Goal: Task Accomplishment & Management: Manage account settings

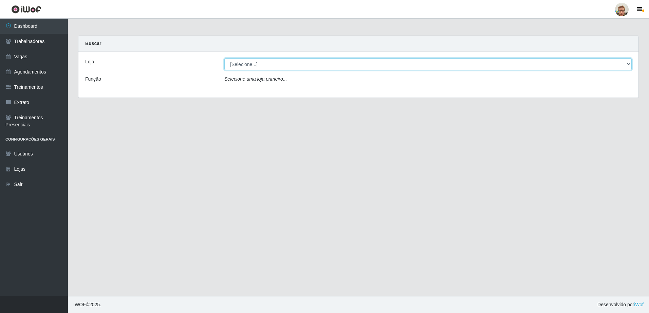
click at [243, 66] on select "[Selecione...] São Francisco Mercado" at bounding box center [427, 64] width 407 height 12
select select "168"
click at [224, 58] on select "[Selecione...] São Francisco Mercado" at bounding box center [427, 64] width 407 height 12
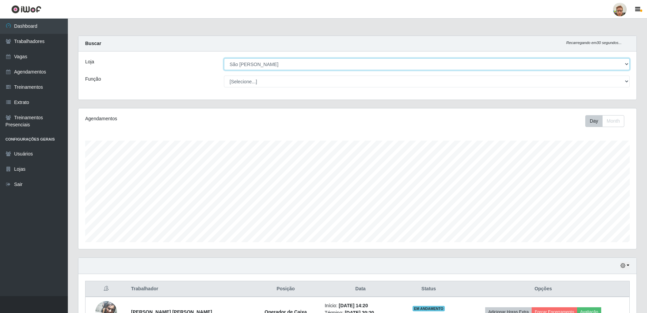
scroll to position [141, 558]
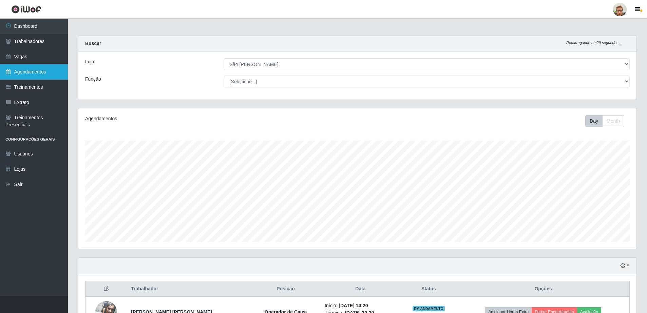
click at [24, 72] on link "Agendamentos" at bounding box center [34, 71] width 68 height 15
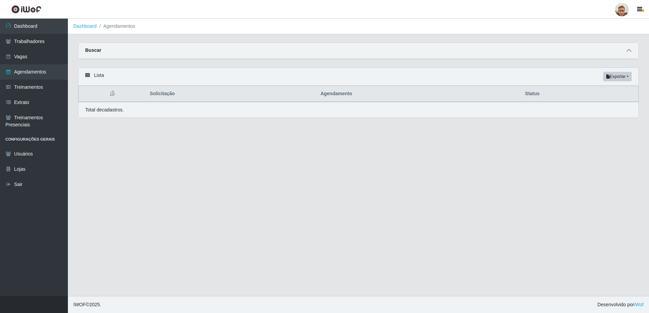
click at [626, 52] on span at bounding box center [628, 51] width 8 height 8
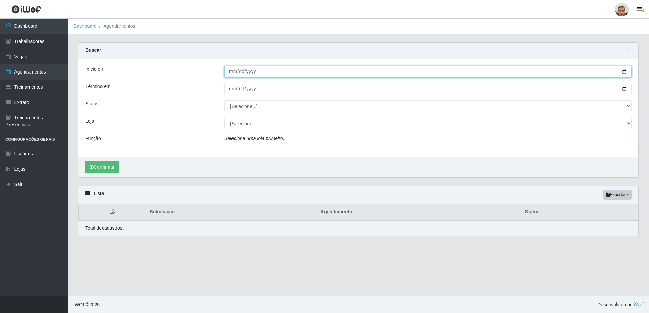
click at [234, 74] on input "Início em" at bounding box center [427, 72] width 407 height 12
type input "2025-08-27"
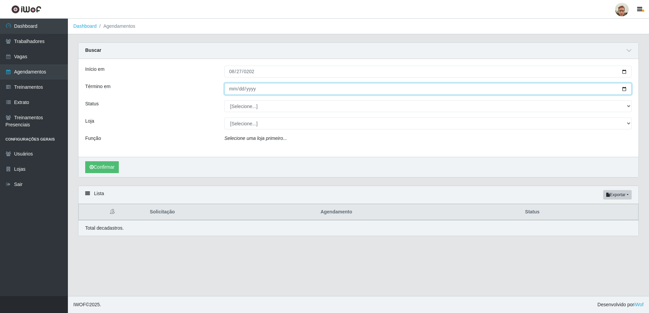
click at [232, 90] on input "Término em" at bounding box center [427, 89] width 407 height 12
type input "2025-08-27"
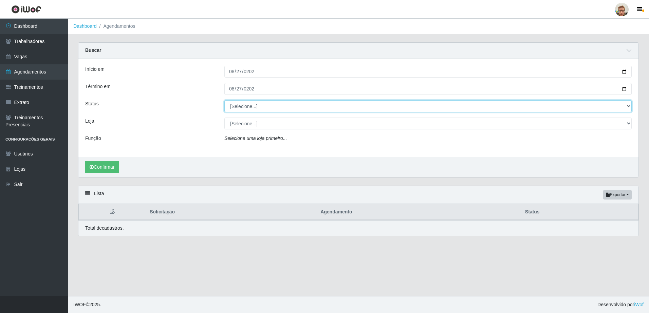
click at [247, 110] on select "[Selecione...] AGENDADO AGUARDANDO LIBERAR EM ANDAMENTO EM REVISÃO FINALIZADO C…" at bounding box center [427, 106] width 407 height 12
select select "AGENDADO"
click at [224, 101] on select "[Selecione...] AGENDADO AGUARDANDO LIBERAR EM ANDAMENTO EM REVISÃO FINALIZADO C…" at bounding box center [427, 106] width 407 height 12
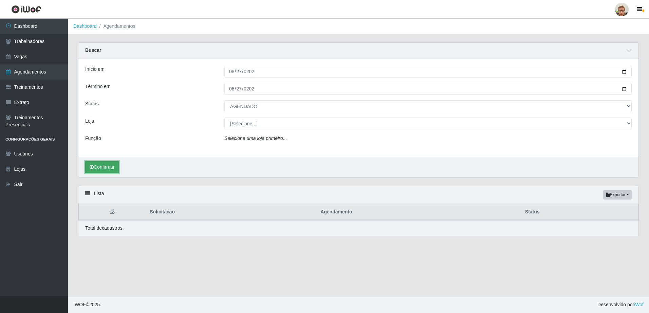
click at [102, 171] on button "Confirmar" at bounding box center [102, 167] width 34 height 12
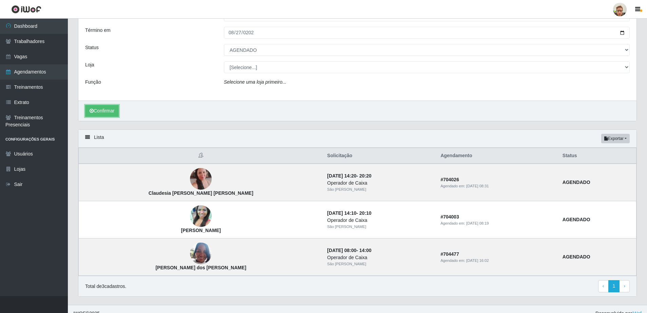
scroll to position [65, 0]
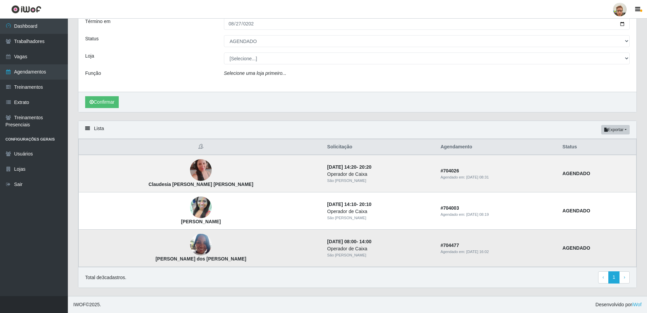
click at [190, 246] on img at bounding box center [201, 245] width 22 height 29
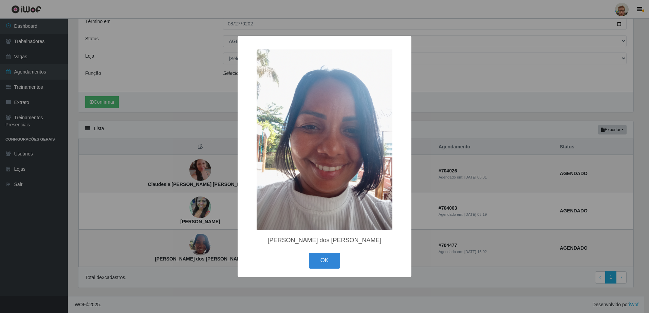
click at [207, 254] on div "× Genilza Guilherme dos Santos OK Cancel" at bounding box center [324, 156] width 649 height 313
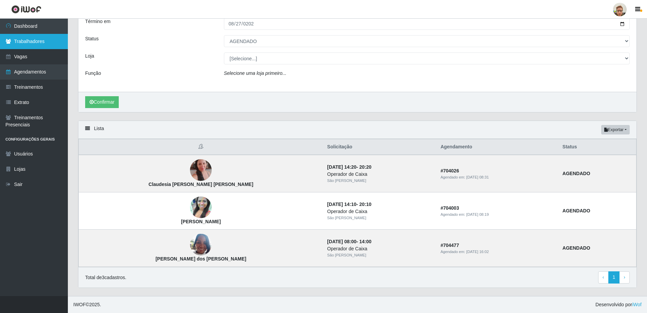
click at [35, 43] on link "Trabalhadores" at bounding box center [34, 41] width 68 height 15
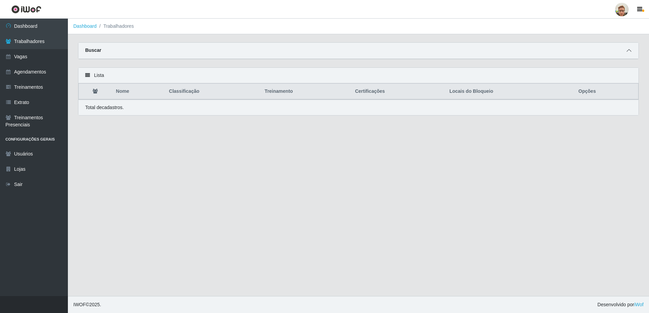
click at [628, 51] on icon at bounding box center [628, 50] width 5 height 5
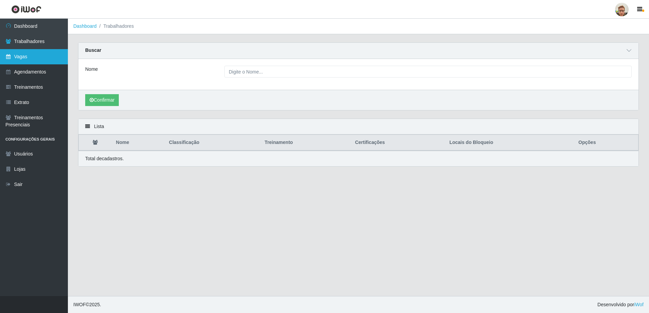
click at [28, 62] on link "Vagas" at bounding box center [34, 56] width 68 height 15
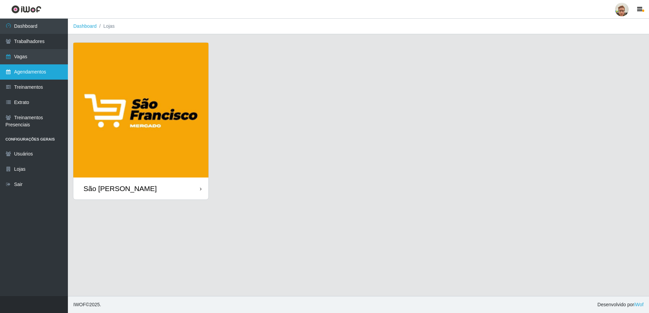
click at [58, 70] on link "Agendamentos" at bounding box center [34, 71] width 68 height 15
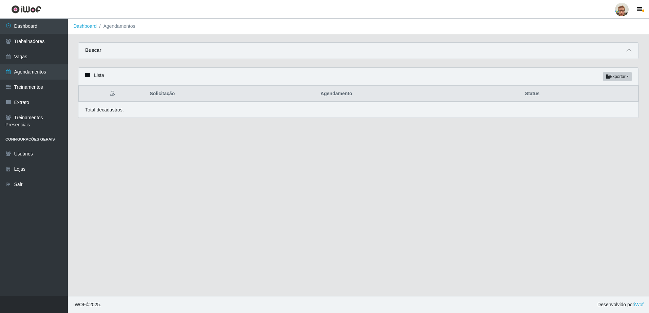
click at [627, 51] on icon at bounding box center [628, 50] width 5 height 5
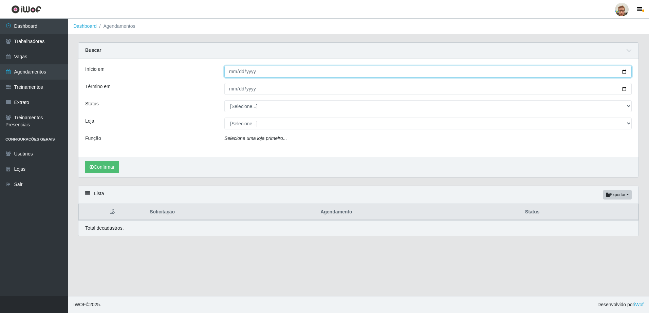
click at [623, 73] on input "Início em" at bounding box center [427, 72] width 407 height 12
type input "[DATE]"
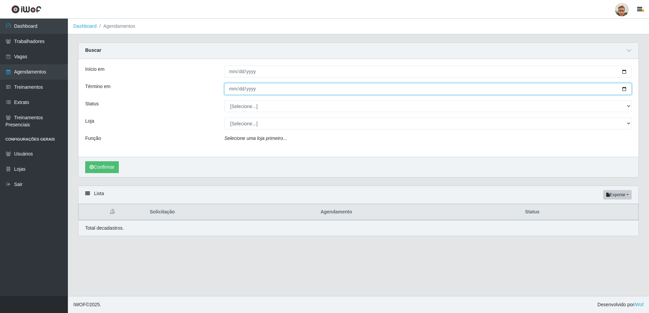
click at [624, 90] on input "Término em" at bounding box center [427, 89] width 407 height 12
type input "[DATE]"
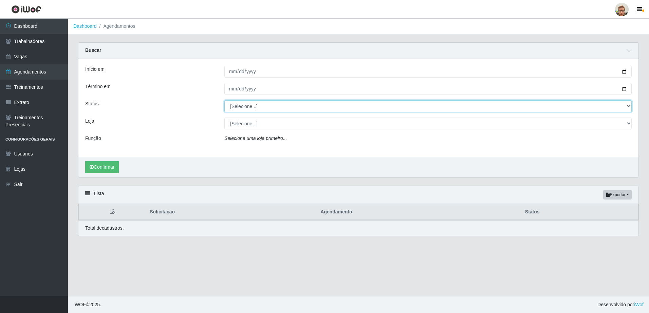
click at [241, 108] on select "[Selecione...] AGENDADO AGUARDANDO LIBERAR EM ANDAMENTO EM REVISÃO FINALIZADO C…" at bounding box center [427, 106] width 407 height 12
select select "AGENDADO"
click at [224, 101] on select "[Selecione...] AGENDADO AGUARDANDO LIBERAR EM ANDAMENTO EM REVISÃO FINALIZADO C…" at bounding box center [427, 106] width 407 height 12
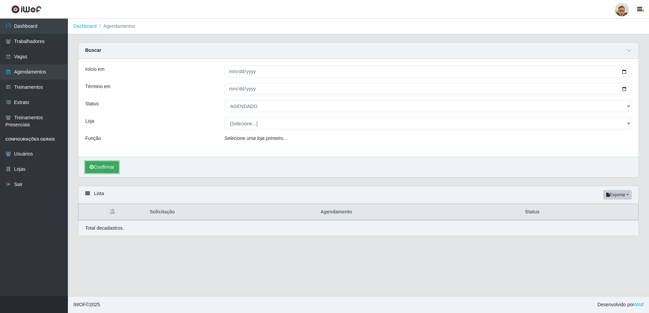
click at [112, 165] on button "Confirmar" at bounding box center [102, 167] width 34 height 12
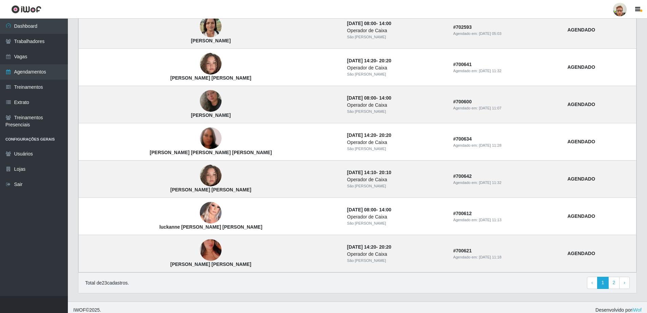
scroll to position [513, 0]
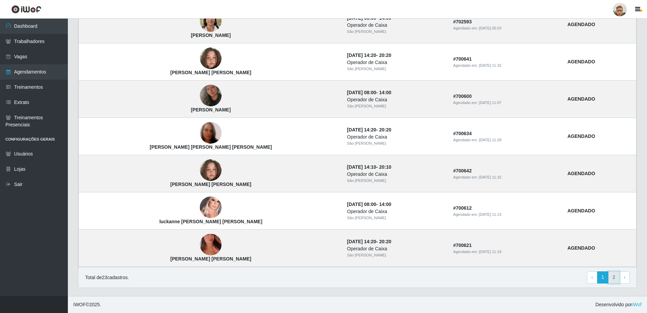
click at [610, 278] on link "2" at bounding box center [614, 278] width 12 height 12
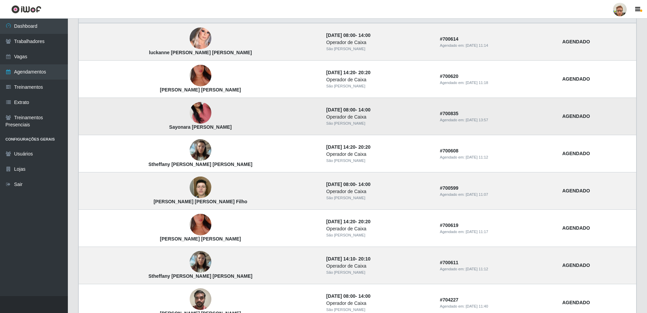
scroll to position [134, 0]
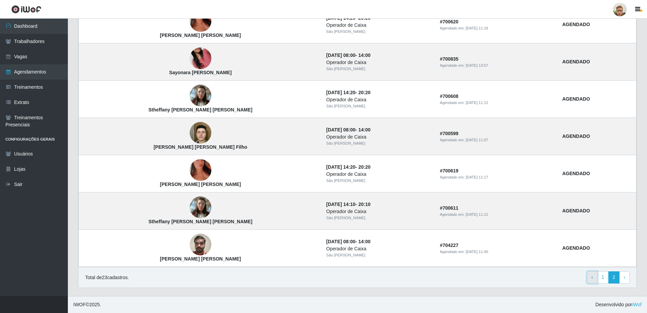
click at [596, 277] on link "‹ Previous" at bounding box center [592, 278] width 11 height 12
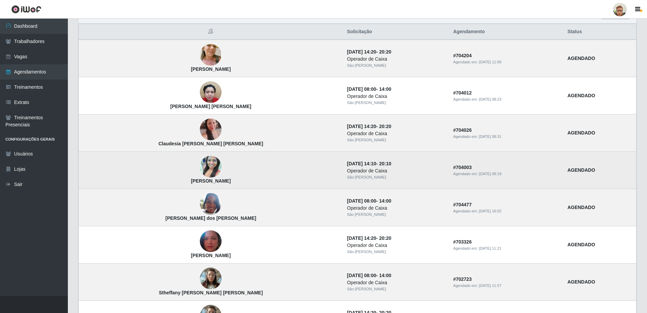
scroll to position [68, 0]
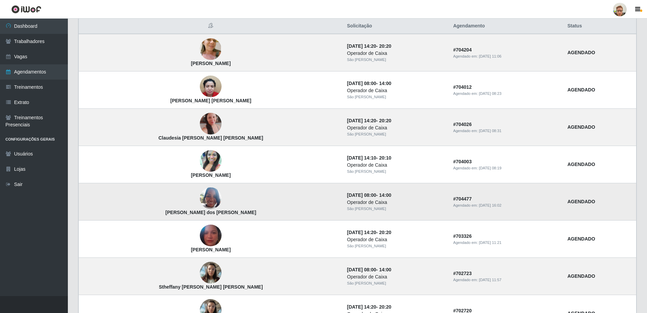
click at [168, 215] on strong "[PERSON_NAME] dos [PERSON_NAME]" at bounding box center [211, 212] width 91 height 5
click at [168, 215] on strong "Genilza Guilherme dos Santos" at bounding box center [211, 212] width 91 height 5
click at [167, 215] on strong "Genilza Guilherme dos Santos" at bounding box center [211, 212] width 91 height 5
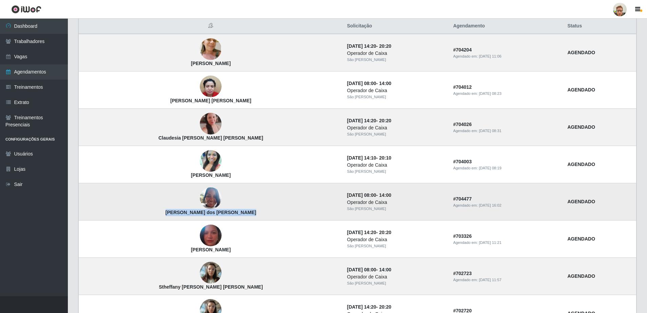
click at [167, 215] on strong "Genilza Guilherme dos Santos" at bounding box center [211, 212] width 91 height 5
copy strong "Genilza Guilherme dos Santos"
click at [54, 46] on link "Trabalhadores" at bounding box center [34, 41] width 68 height 15
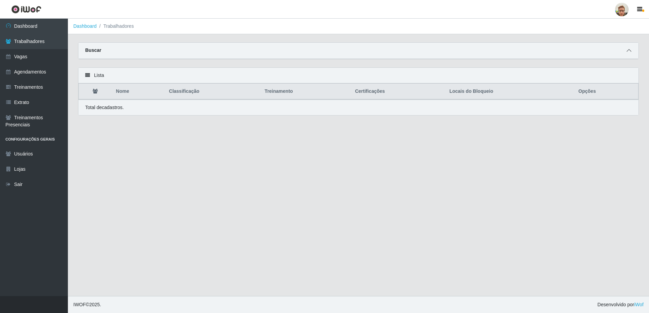
click at [627, 51] on icon at bounding box center [628, 50] width 5 height 5
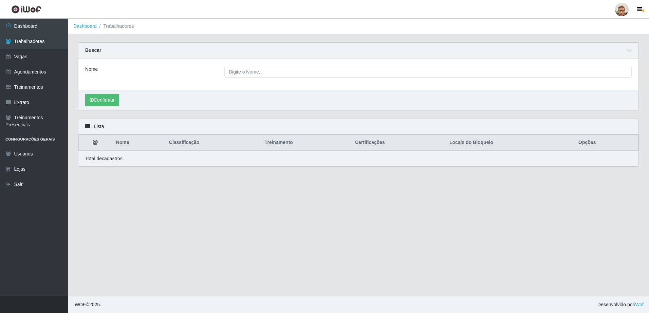
click at [267, 65] on div "Nome" at bounding box center [358, 74] width 560 height 31
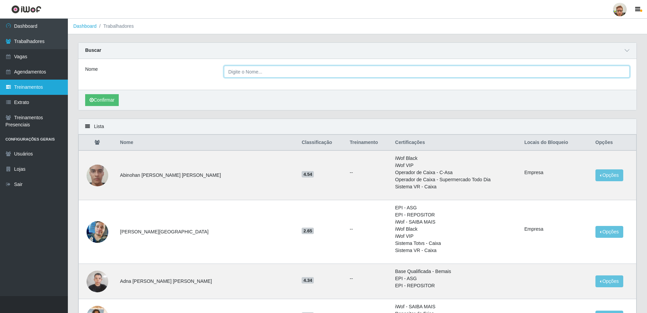
drag, startPoint x: 267, startPoint y: 72, endPoint x: 53, endPoint y: 93, distance: 214.7
paste input "Genilza Guilherme dos Santos"
type input "Genilza Guilherme dos Sant"
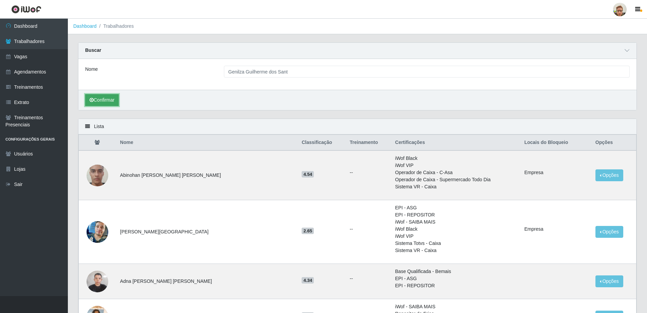
click at [114, 95] on button "Confirmar" at bounding box center [102, 100] width 34 height 12
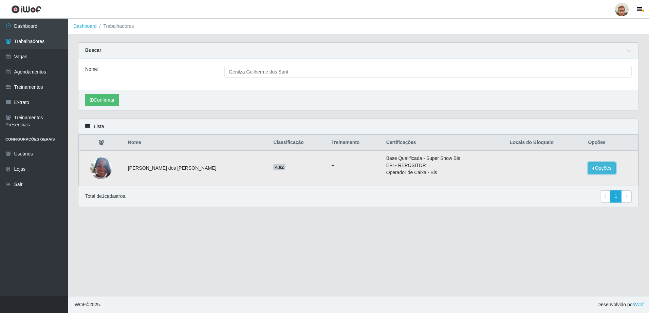
click at [594, 166] on button "Opções" at bounding box center [601, 168] width 28 height 12
click at [549, 165] on button "Bloquear - Empresa" at bounding box center [559, 163] width 55 height 14
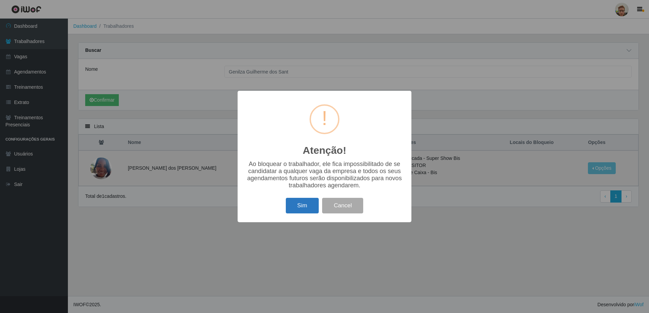
click at [309, 206] on button "Sim" at bounding box center [302, 206] width 33 height 16
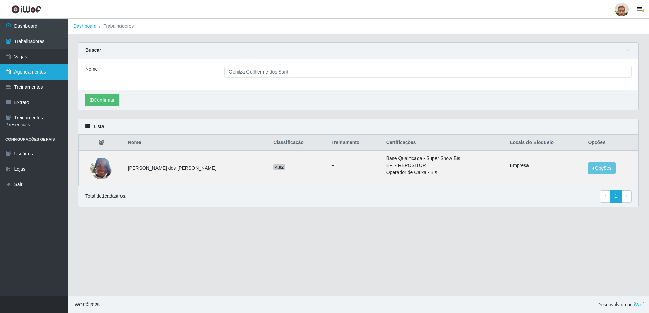
click at [32, 70] on link "Agendamentos" at bounding box center [34, 71] width 68 height 15
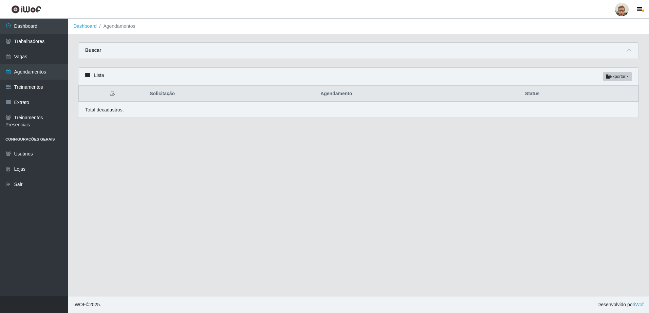
click at [623, 54] on div "Buscar" at bounding box center [358, 51] width 560 height 16
drag, startPoint x: 623, startPoint y: 54, endPoint x: 635, endPoint y: 51, distance: 12.3
click at [626, 54] on div "Buscar" at bounding box center [358, 51] width 560 height 16
click at [625, 52] on span at bounding box center [628, 51] width 8 height 8
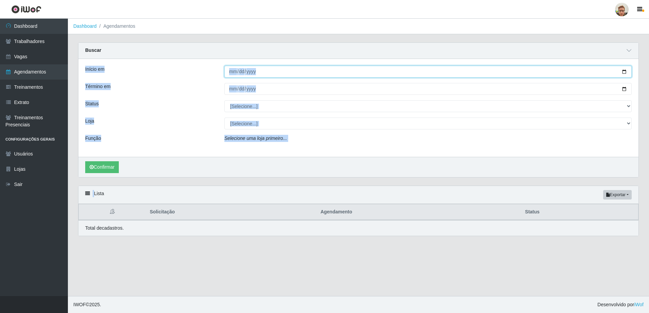
click at [626, 72] on input "Início em" at bounding box center [427, 72] width 407 height 12
type input "2025-08-28"
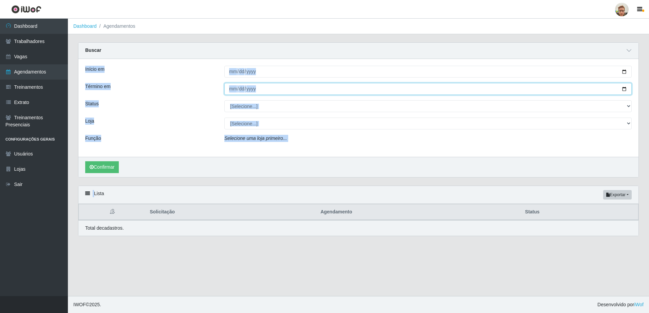
click at [624, 89] on input "Término em" at bounding box center [427, 89] width 407 height 12
type input "2025-08-28"
click at [249, 113] on div "Início em 2025-08-28 Término em 2025-08-28 Status [Selecione...] AGENDADO AGUAR…" at bounding box center [358, 108] width 560 height 98
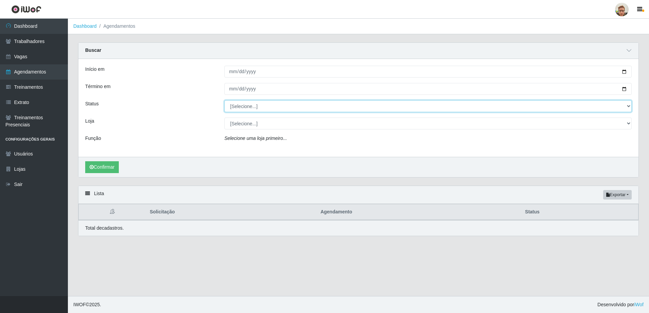
click at [249, 111] on select "[Selecione...] AGENDADO AGUARDANDO LIBERAR EM ANDAMENTO EM REVISÃO FINALIZADO C…" at bounding box center [427, 106] width 407 height 12
select select "AGENDADO"
click at [224, 101] on select "[Selecione...] AGENDADO AGUARDANDO LIBERAR EM ANDAMENTO EM REVISÃO FINALIZADO C…" at bounding box center [427, 106] width 407 height 12
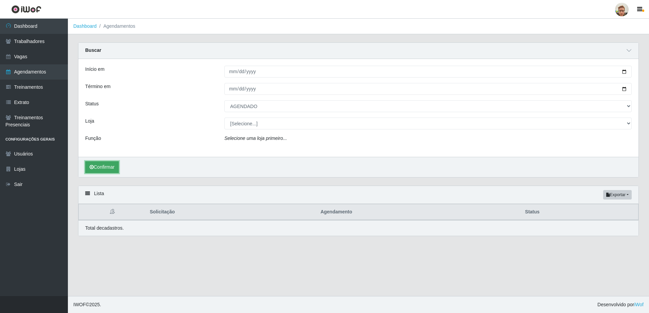
click at [109, 167] on button "Confirmar" at bounding box center [102, 167] width 34 height 12
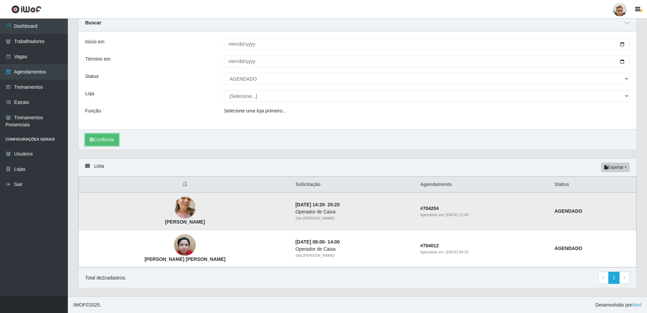
scroll to position [28, 0]
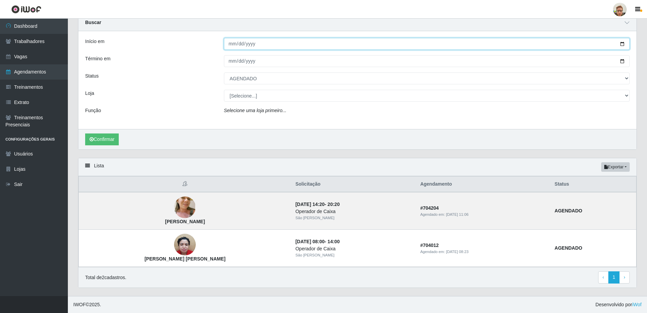
click at [232, 43] on input "2025-08-28" at bounding box center [427, 44] width 406 height 12
type input "2025-08-27"
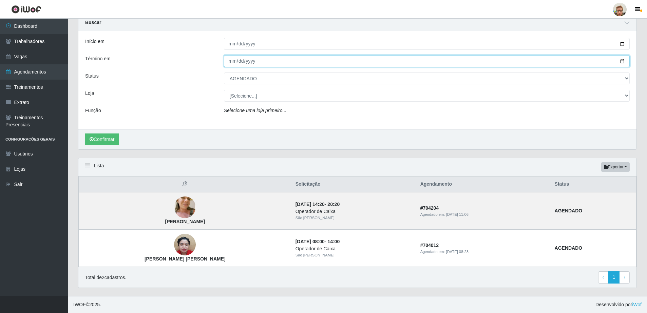
click at [229, 62] on input "2025-08-28" at bounding box center [427, 61] width 406 height 12
type input "2025-08-27"
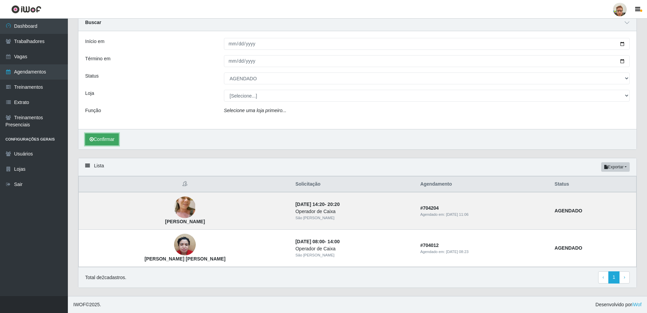
click at [105, 141] on button "Confirmar" at bounding box center [102, 140] width 34 height 12
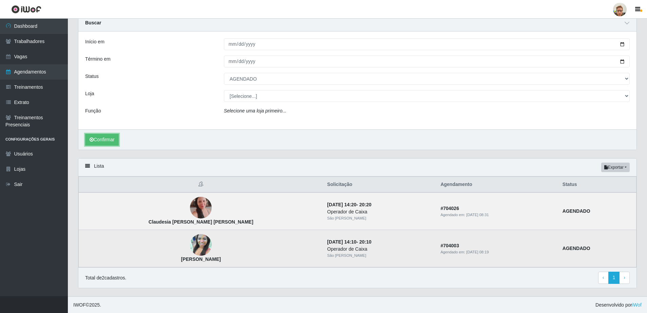
scroll to position [28, 0]
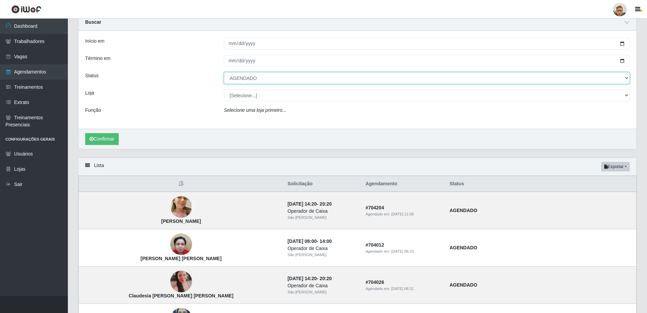
click at [243, 80] on select "[Selecione...] AGENDADO AGUARDANDO LIBERAR EM ANDAMENTO EM REVISÃO FINALIZADO C…" at bounding box center [427, 78] width 406 height 12
click at [224, 73] on select "[Selecione...] AGENDADO AGUARDANDO LIBERAR EM ANDAMENTO EM REVISÃO FINALIZADO C…" at bounding box center [427, 78] width 406 height 12
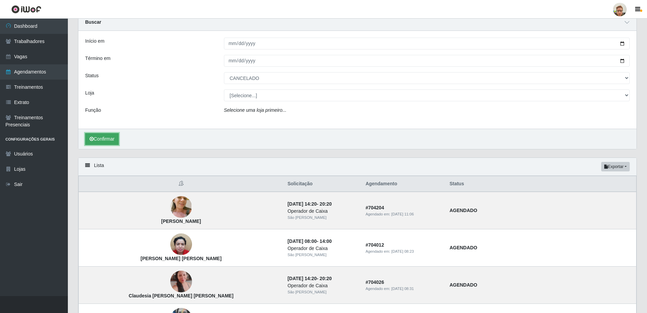
click at [109, 139] on button "Confirmar" at bounding box center [102, 139] width 34 height 12
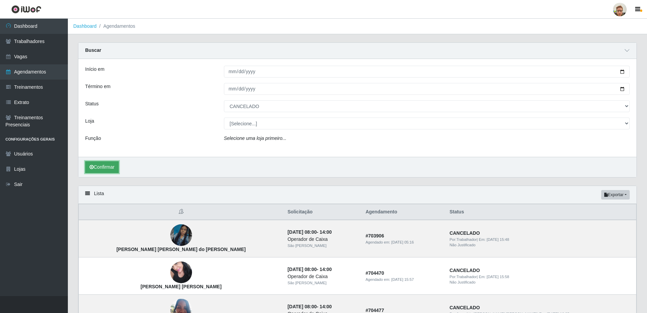
click at [99, 167] on button "Confirmar" at bounding box center [102, 167] width 34 height 12
select select "AGENDADO"
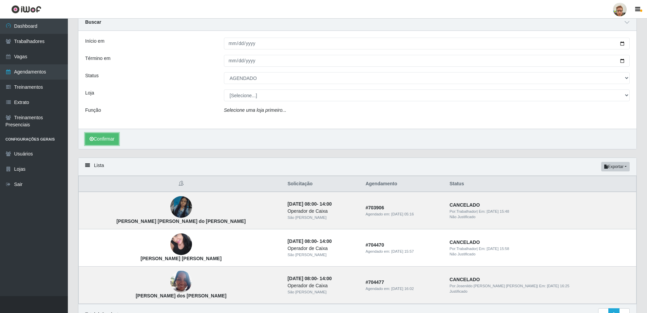
type input "2025-08-28"
select select "[Selecione...]"
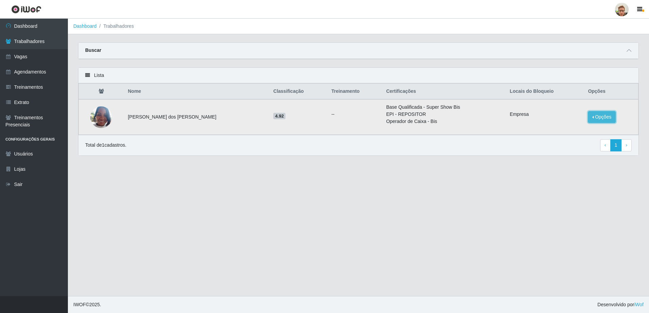
click at [601, 114] on button "Opções" at bounding box center [601, 117] width 28 height 12
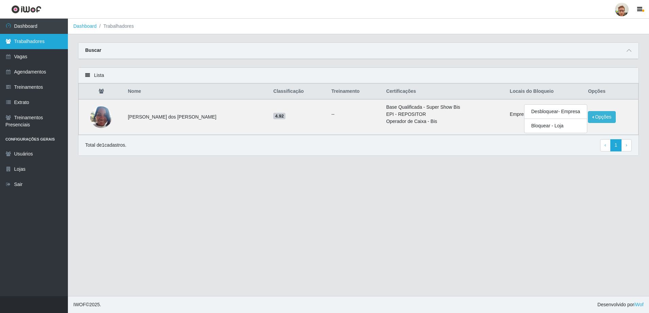
click at [60, 43] on link "Trabalhadores" at bounding box center [34, 41] width 68 height 15
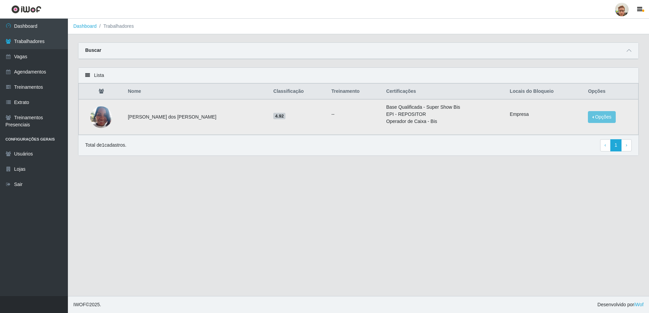
click at [98, 111] on img at bounding box center [101, 117] width 22 height 29
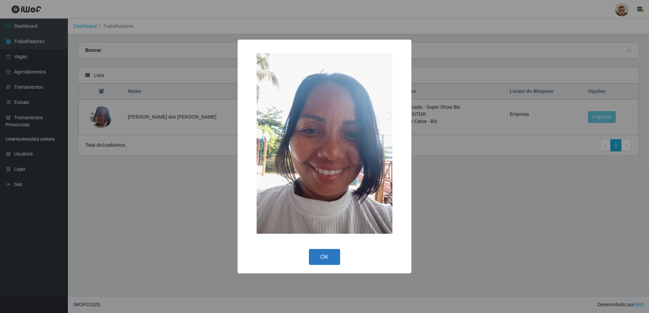
click at [327, 256] on button "OK" at bounding box center [325, 257] width 32 height 16
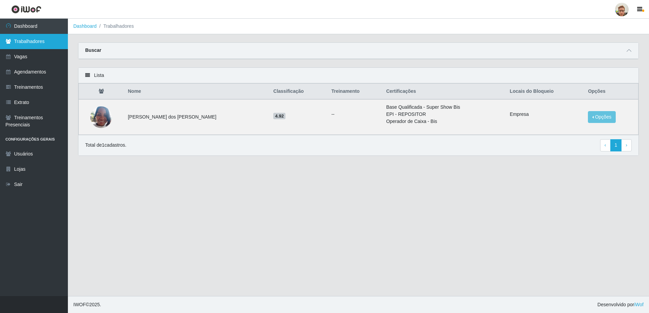
click at [22, 41] on link "Trabalhadores" at bounding box center [34, 41] width 68 height 15
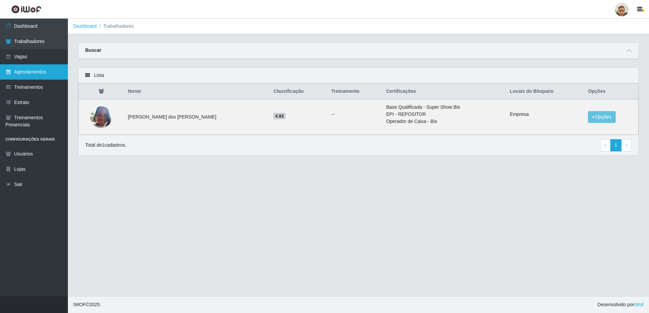
click at [36, 67] on link "Agendamentos" at bounding box center [34, 71] width 68 height 15
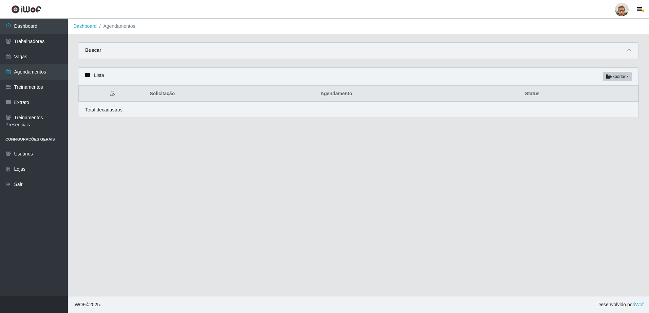
click at [627, 54] on span at bounding box center [628, 51] width 8 height 8
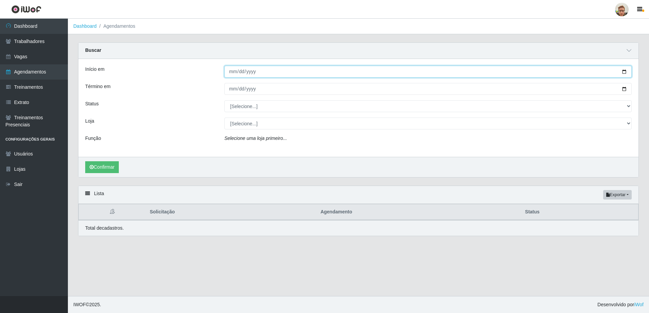
click at [623, 72] on input "Início em" at bounding box center [427, 72] width 407 height 12
type input "2025-08-27"
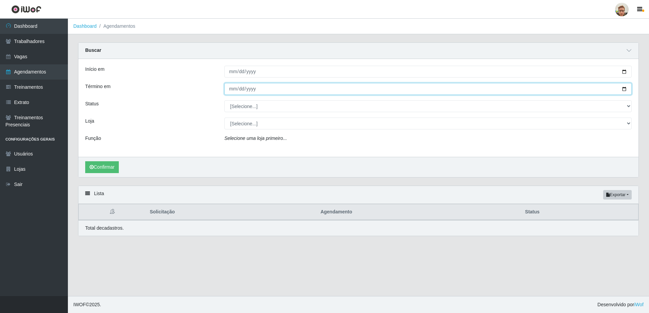
click at [621, 87] on input "Término em" at bounding box center [427, 89] width 407 height 12
type input "2025-08-27"
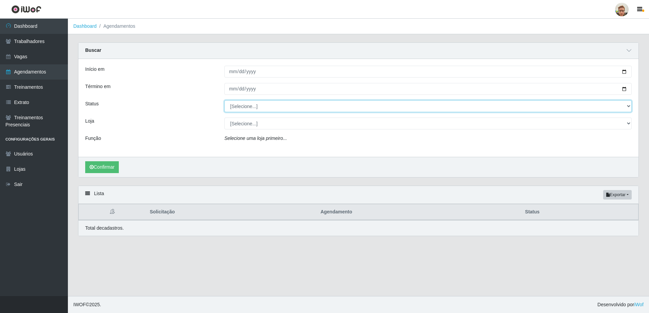
click at [246, 105] on select "[Selecione...] AGENDADO AGUARDANDO LIBERAR EM ANDAMENTO EM REVISÃO FINALIZADO C…" at bounding box center [427, 106] width 407 height 12
click at [224, 101] on select "[Selecione...] AGENDADO AGUARDANDO LIBERAR EM ANDAMENTO EM REVISÃO FINALIZADO C…" at bounding box center [427, 106] width 407 height 12
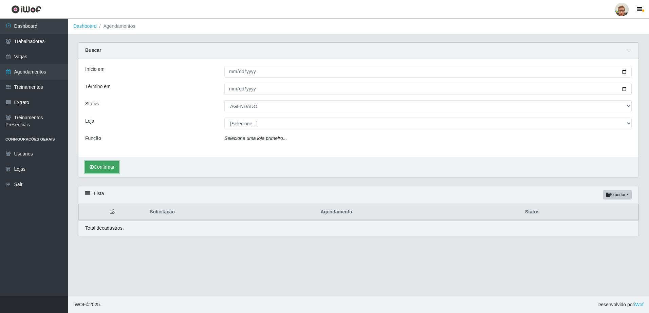
click at [103, 166] on button "Confirmar" at bounding box center [102, 167] width 34 height 12
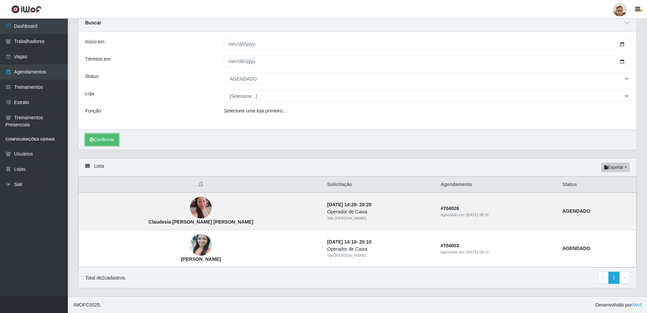
scroll to position [28, 0]
click at [103, 132] on div "Confirmar" at bounding box center [357, 139] width 558 height 20
click at [101, 138] on button "Confirmar" at bounding box center [102, 140] width 34 height 12
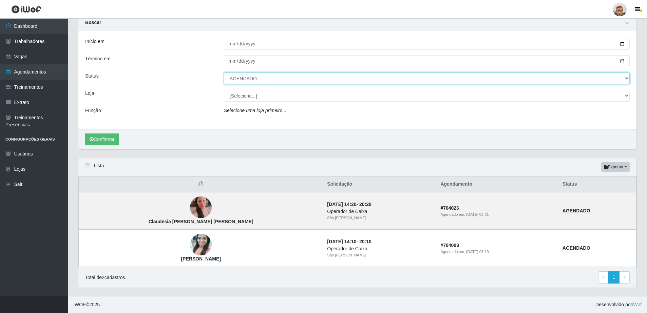
click at [257, 80] on select "[Selecione...] AGENDADO AGUARDANDO LIBERAR EM ANDAMENTO EM REVISÃO FINALIZADO C…" at bounding box center [427, 79] width 406 height 12
select select "[Selecione...]"
click at [224, 73] on select "[Selecione...] AGENDADO AGUARDANDO LIBERAR EM ANDAMENTO EM REVISÃO FINALIZADO C…" at bounding box center [427, 79] width 406 height 12
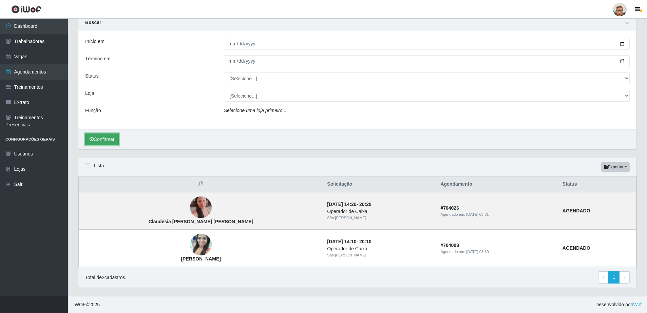
click at [113, 138] on button "Confirmar" at bounding box center [102, 140] width 34 height 12
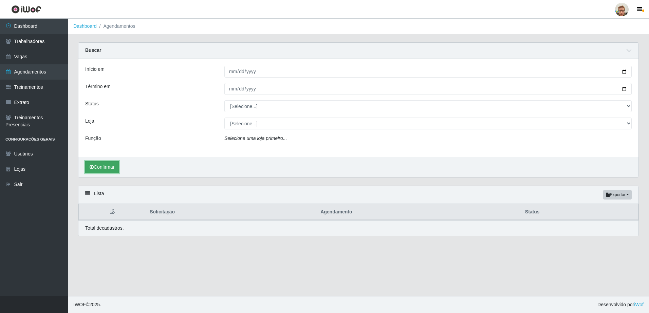
click at [110, 167] on button "Confirmar" at bounding box center [102, 167] width 34 height 12
click at [109, 169] on button "Confirmar" at bounding box center [102, 167] width 34 height 12
click at [118, 165] on button "Confirmar" at bounding box center [102, 167] width 34 height 12
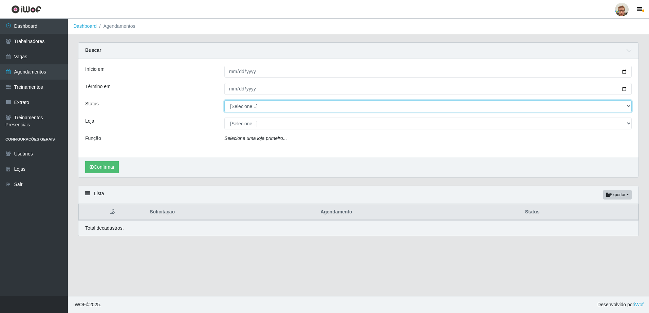
click at [233, 108] on select "[Selecione...] AGENDADO AGUARDANDO LIBERAR EM ANDAMENTO EM REVISÃO FINALIZADO C…" at bounding box center [427, 106] width 407 height 12
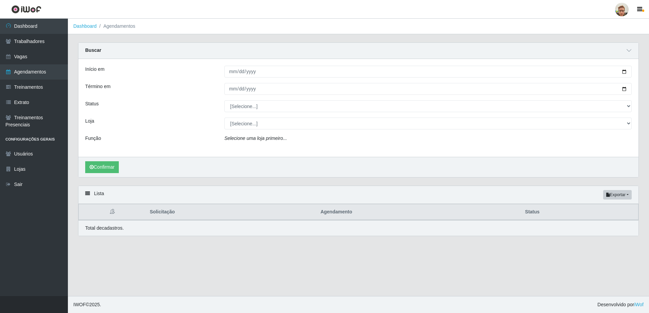
drag, startPoint x: 205, startPoint y: 128, endPoint x: 142, endPoint y: 164, distance: 71.9
click at [204, 129] on div "Loja" at bounding box center [149, 124] width 139 height 12
click at [116, 170] on button "Confirmar" at bounding box center [102, 167] width 34 height 12
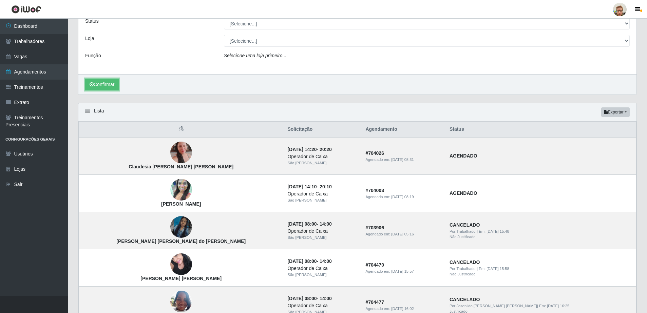
scroll to position [102, 0]
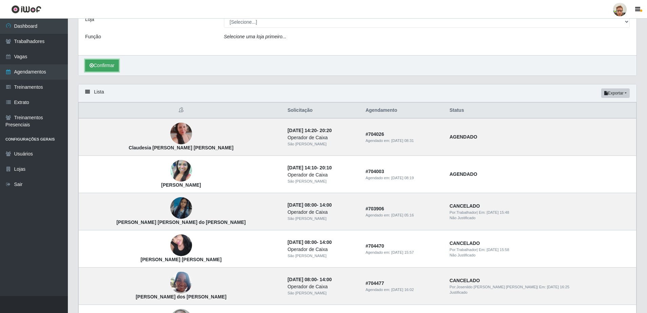
click at [98, 69] on button "Confirmar" at bounding box center [102, 66] width 34 height 12
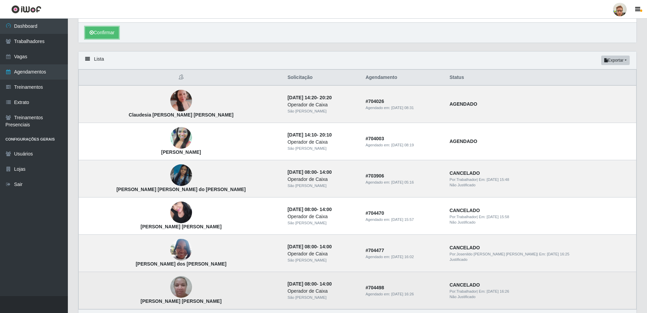
scroll to position [136, 0]
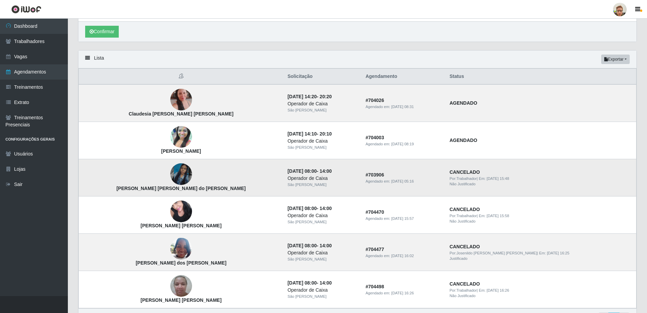
click at [170, 174] on img at bounding box center [181, 174] width 22 height 39
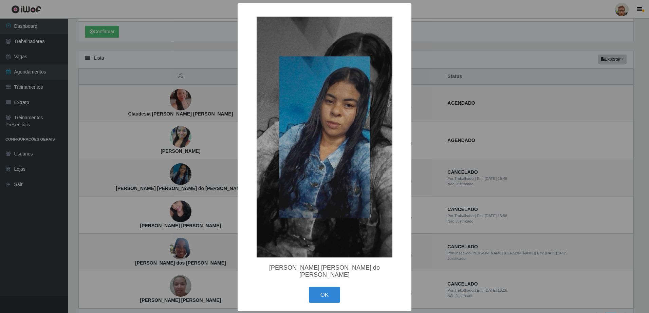
click at [172, 180] on div "× Alice helena Rodrigues do Nascimento OK Cancel" at bounding box center [324, 156] width 649 height 313
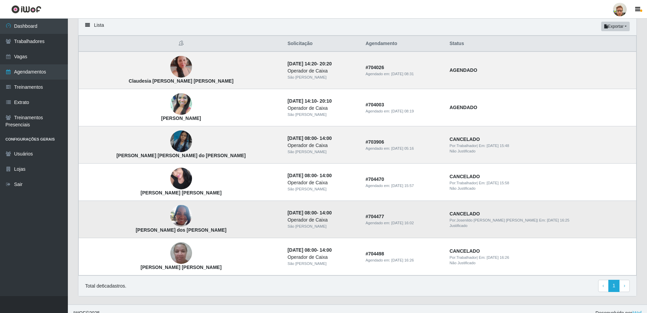
scroll to position [170, 0]
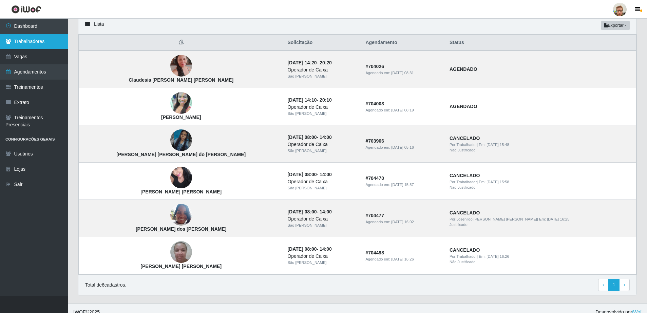
click at [15, 47] on link "Trabalhadores" at bounding box center [34, 41] width 68 height 15
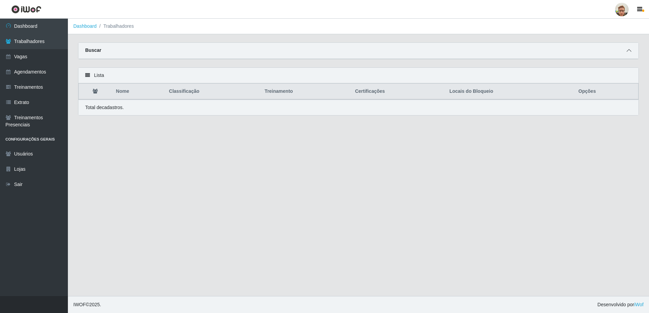
click at [626, 51] on icon at bounding box center [628, 50] width 5 height 5
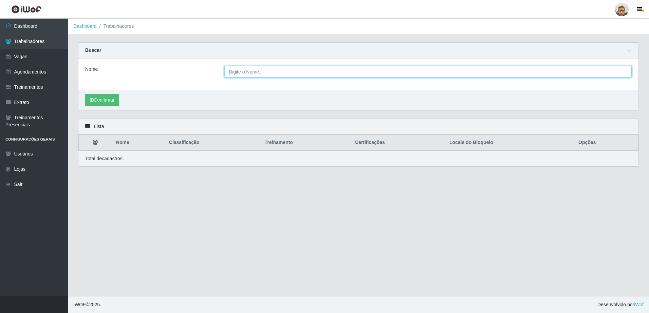
click at [288, 74] on input "Nome" at bounding box center [427, 72] width 407 height 12
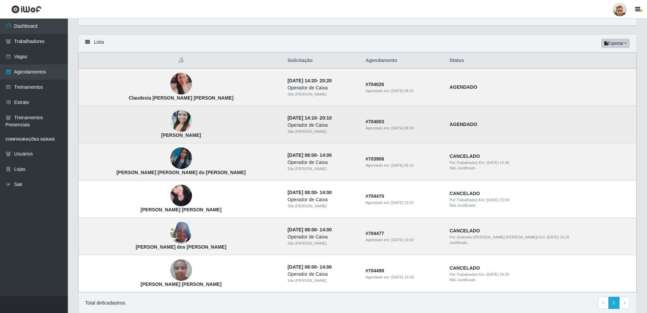
scroll to position [34, 0]
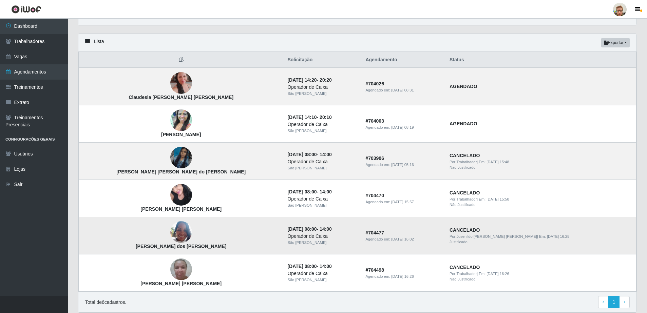
click at [160, 248] on strong "Genilza Guilherme dos Santos" at bounding box center [181, 246] width 91 height 5
copy strong "Genilza Guilherme dos Santos"
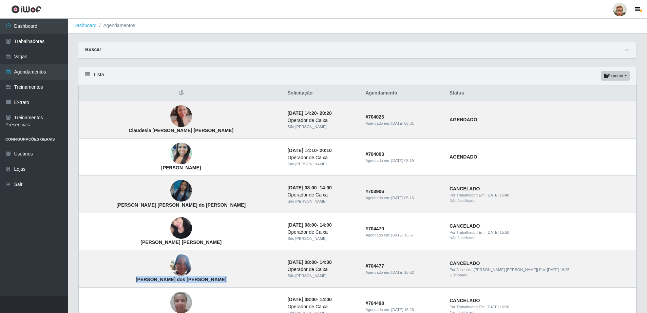
scroll to position [0, 0]
drag, startPoint x: 626, startPoint y: 50, endPoint x: 491, endPoint y: 69, distance: 136.4
click at [626, 50] on icon at bounding box center [626, 50] width 5 height 5
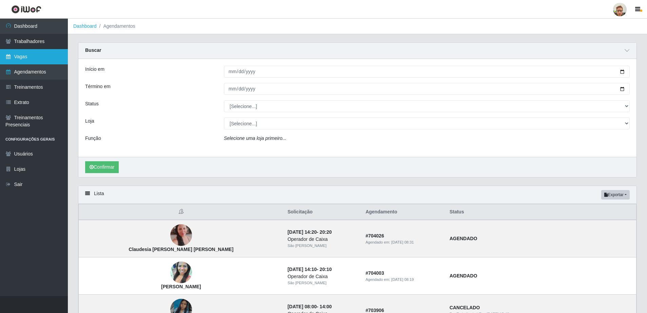
click at [37, 56] on link "Vagas" at bounding box center [34, 56] width 68 height 15
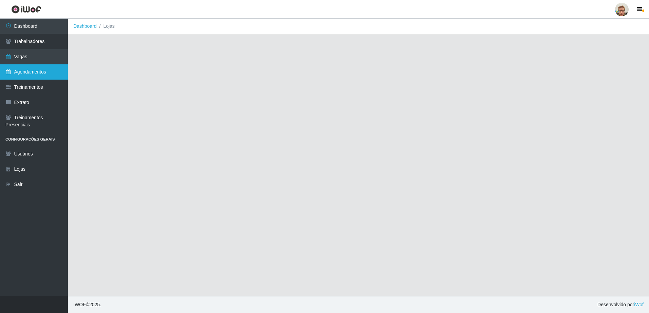
click at [46, 77] on link "Agendamentos" at bounding box center [34, 71] width 68 height 15
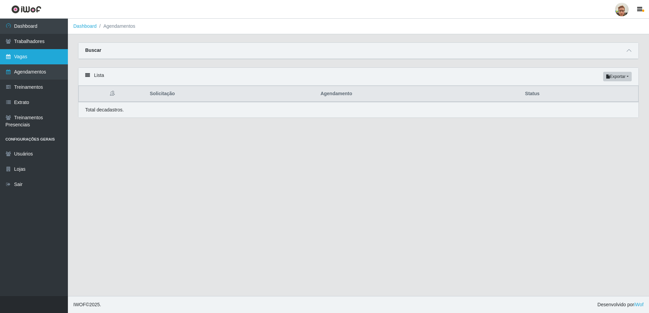
click at [36, 60] on link "Vagas" at bounding box center [34, 56] width 68 height 15
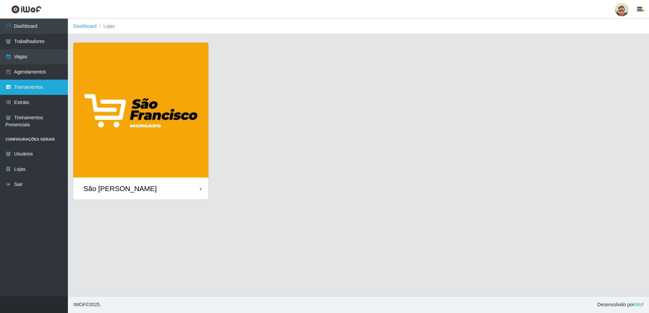
click at [36, 86] on link "Treinamentos" at bounding box center [34, 87] width 68 height 15
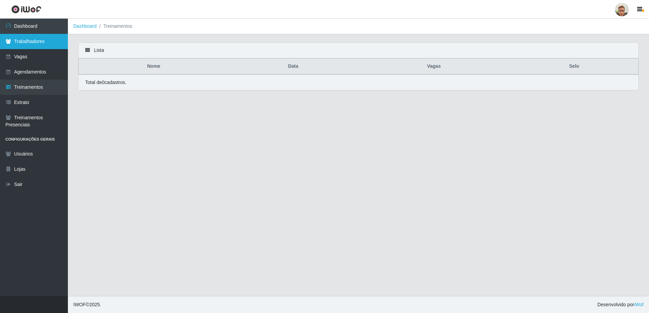
click at [32, 44] on link "Trabalhadores" at bounding box center [34, 41] width 68 height 15
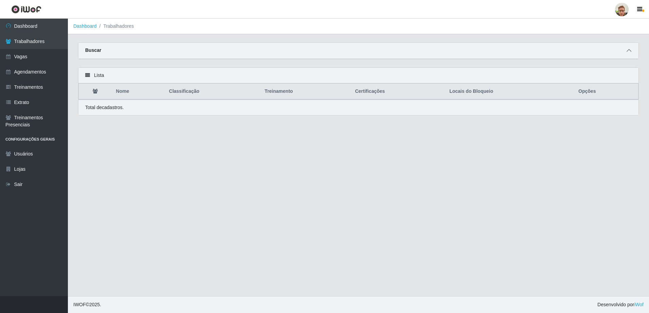
click at [625, 51] on span at bounding box center [628, 51] width 8 height 8
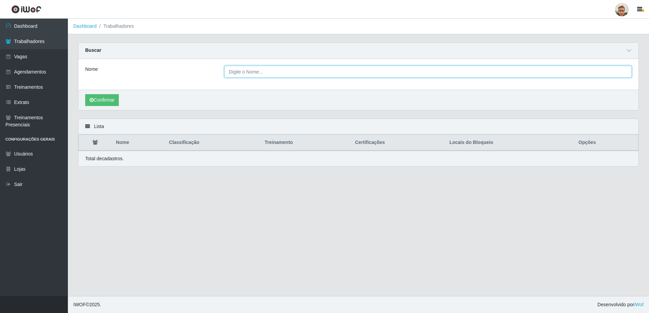
paste input "Genilza Guilherme dos Santos"
type input "Genilza Guilherme dos Sant"
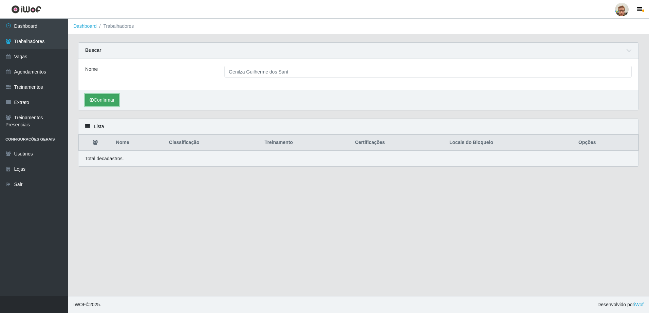
click at [105, 100] on button "Confirmar" at bounding box center [102, 100] width 34 height 12
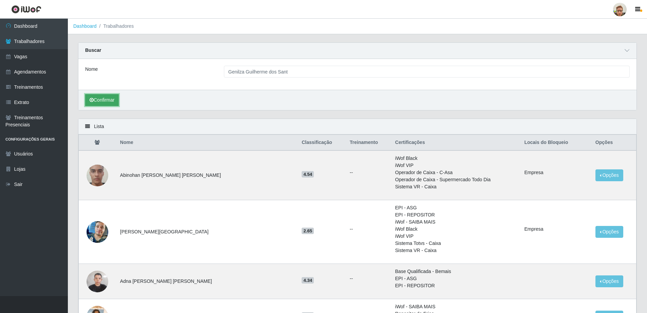
click at [97, 105] on button "Confirmar" at bounding box center [102, 100] width 34 height 12
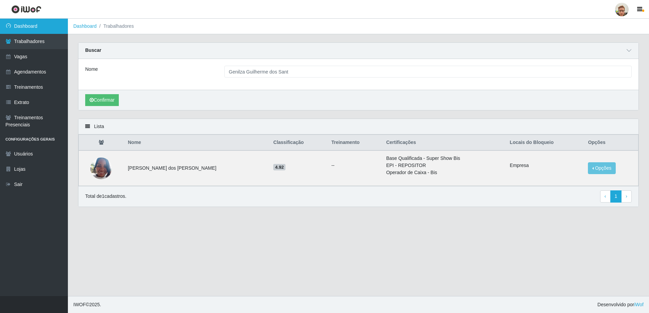
click at [35, 32] on link "Dashboard" at bounding box center [34, 26] width 68 height 15
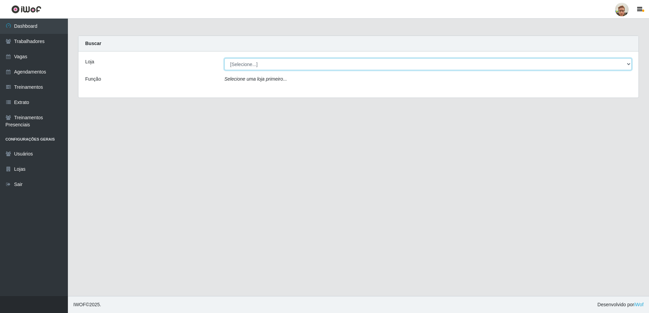
click at [241, 63] on select "[Selecione...] São Francisco Mercado" at bounding box center [427, 64] width 407 height 12
select select "168"
click at [224, 58] on select "[Selecione...] São Francisco Mercado" at bounding box center [427, 64] width 407 height 12
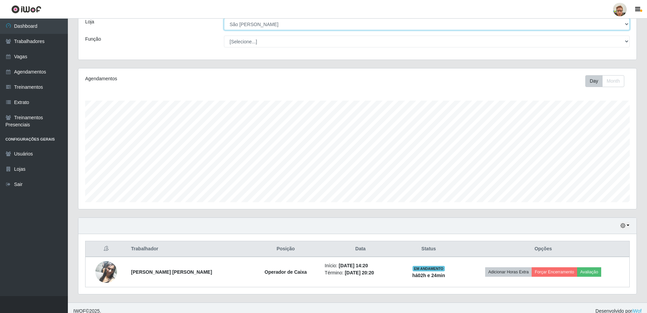
scroll to position [46, 0]
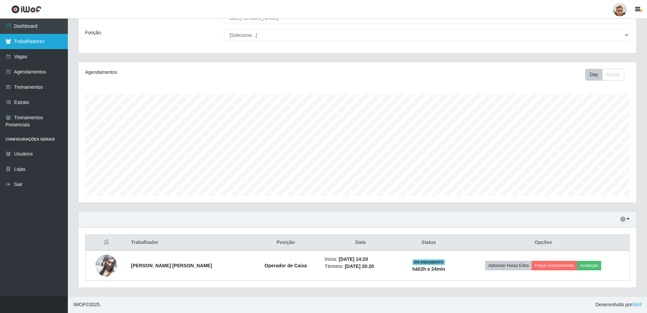
click at [52, 36] on link "Trabalhadores" at bounding box center [34, 41] width 68 height 15
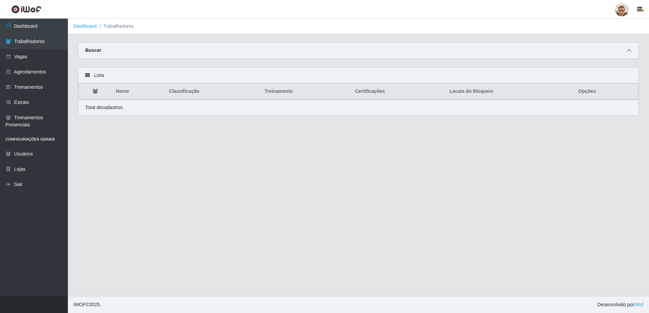
click at [631, 49] on span at bounding box center [628, 51] width 8 height 8
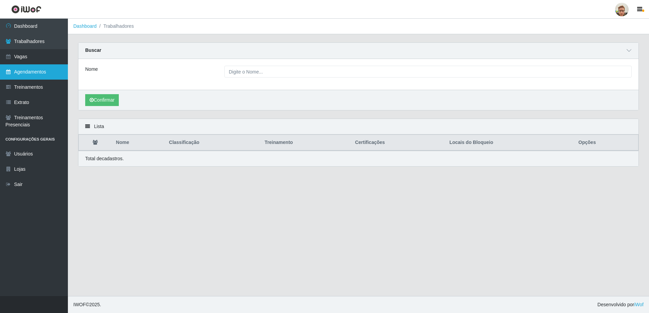
click at [39, 76] on link "Agendamentos" at bounding box center [34, 71] width 68 height 15
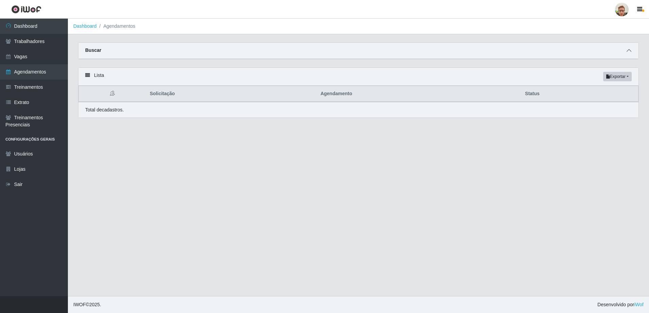
click at [630, 50] on icon at bounding box center [628, 50] width 5 height 5
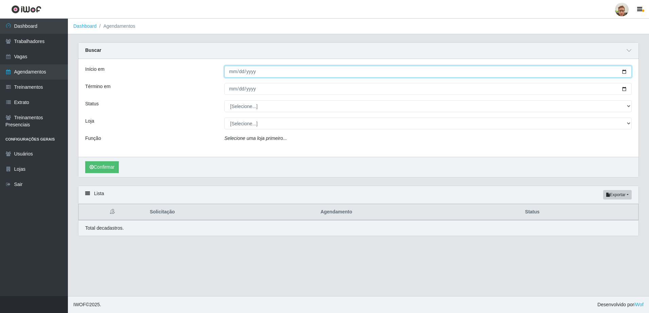
click at [623, 71] on input "Início em" at bounding box center [427, 72] width 407 height 12
type input "[DATE]"
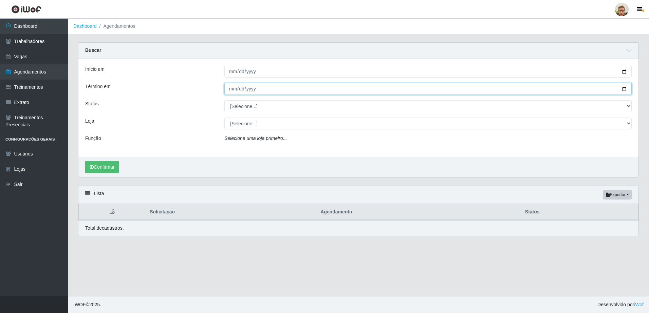
click at [626, 91] on input "Término em" at bounding box center [427, 89] width 407 height 12
type input "[DATE]"
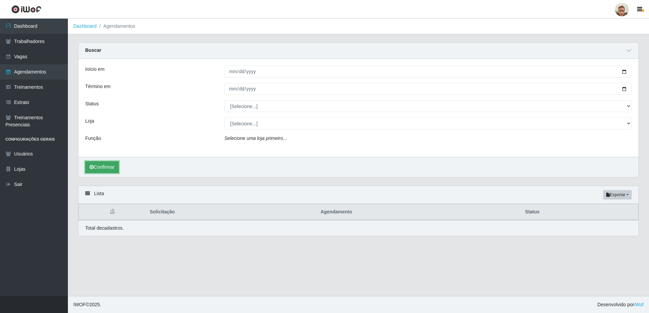
click at [88, 170] on button "Confirmar" at bounding box center [102, 167] width 34 height 12
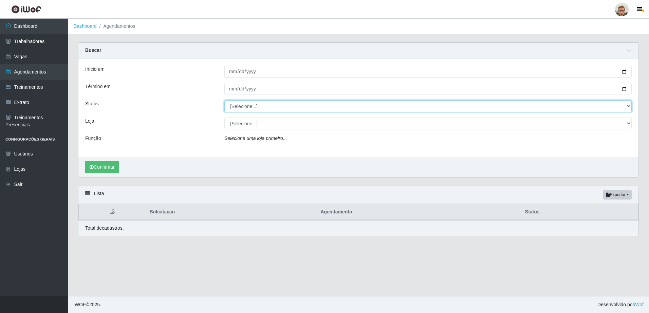
click at [248, 106] on select "[Selecione...] AGENDADO AGUARDANDO LIBERAR EM ANDAMENTO EM REVISÃO FINALIZADO C…" at bounding box center [427, 106] width 407 height 12
select select "AGENDADO"
click at [224, 101] on select "[Selecione...] AGENDADO AGUARDANDO LIBERAR EM ANDAMENTO EM REVISÃO FINALIZADO C…" at bounding box center [427, 106] width 407 height 12
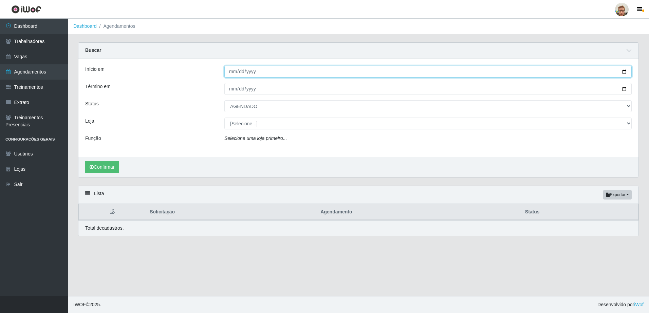
click at [233, 74] on input "[DATE]" at bounding box center [427, 72] width 407 height 12
type input "2025-08-27"
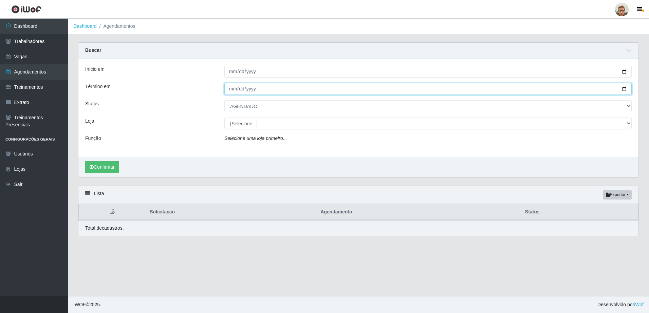
click at [232, 91] on input "[DATE]" at bounding box center [427, 89] width 407 height 12
type input "2025-08-27"
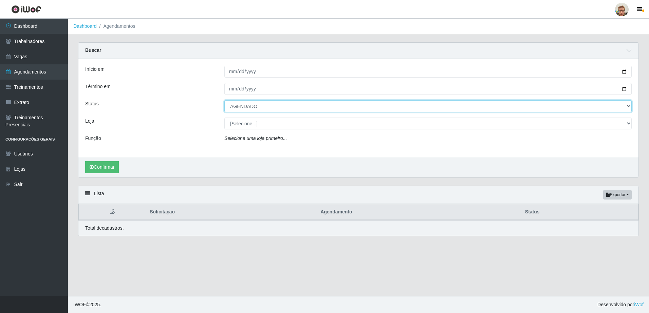
click at [247, 111] on select "[Selecione...] AGENDADO AGUARDANDO LIBERAR EM ANDAMENTO EM REVISÃO FINALIZADO C…" at bounding box center [427, 106] width 407 height 12
click at [224, 101] on select "[Selecione...] AGENDADO AGUARDANDO LIBERAR EM ANDAMENTO EM REVISÃO FINALIZADO C…" at bounding box center [427, 106] width 407 height 12
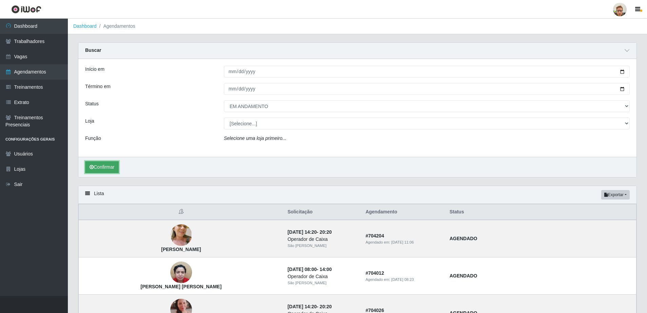
click at [110, 163] on button "Confirmar" at bounding box center [102, 167] width 34 height 12
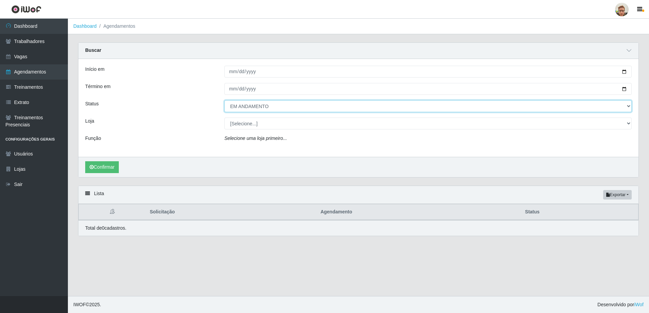
click at [231, 107] on select "[Selecione...] AGENDADO AGUARDANDO LIBERAR EM ANDAMENTO EM REVISÃO FINALIZADO C…" at bounding box center [427, 106] width 407 height 12
select select "CANCELADO"
click at [224, 101] on select "[Selecione...] AGENDADO AGUARDANDO LIBERAR EM ANDAMENTO EM REVISÃO FINALIZADO C…" at bounding box center [427, 106] width 407 height 12
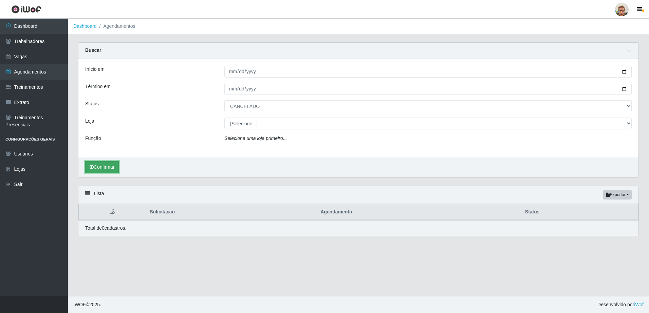
click at [108, 166] on button "Confirmar" at bounding box center [102, 167] width 34 height 12
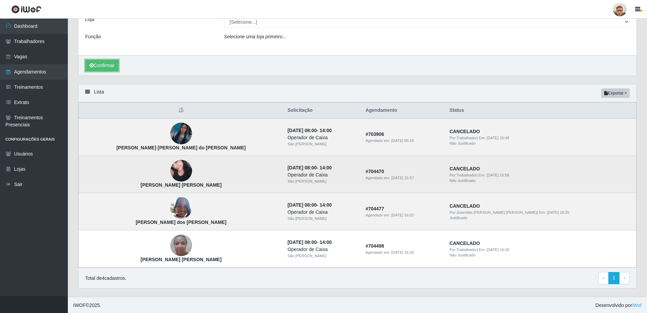
scroll to position [103, 0]
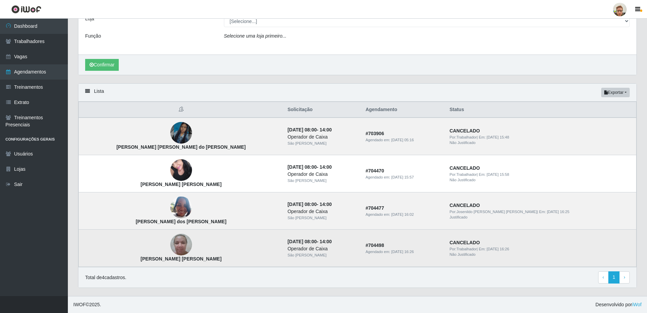
click at [170, 245] on img at bounding box center [181, 245] width 22 height 29
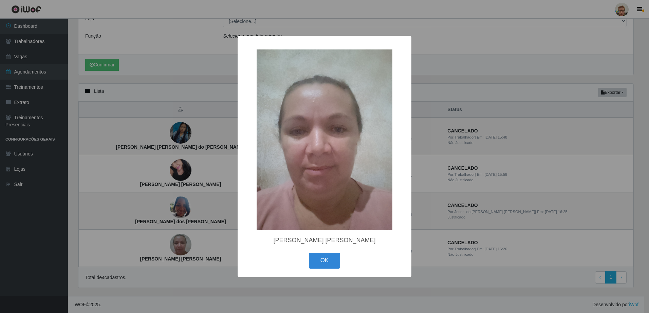
click at [159, 224] on div "× Claudia Cristiane Gomes da Silva OK Cancel" at bounding box center [324, 156] width 649 height 313
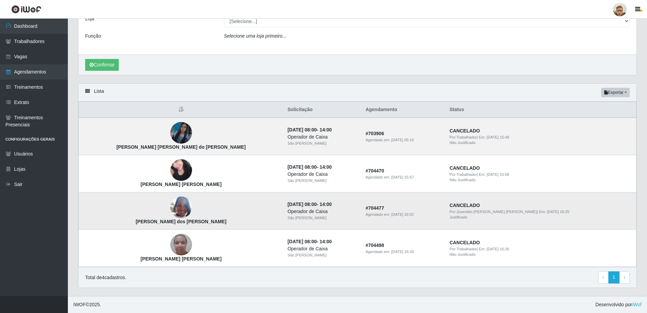
click at [170, 204] on img at bounding box center [181, 207] width 22 height 29
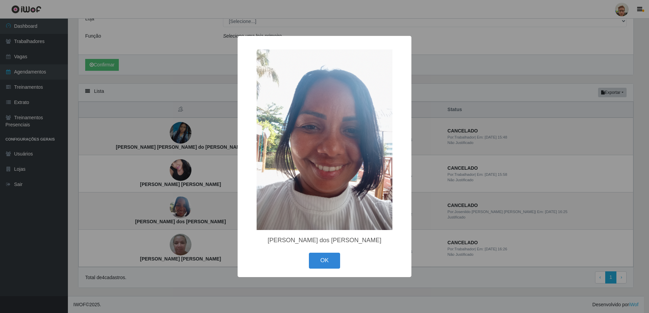
click at [168, 209] on div "× Genilza Guilherme dos Santos OK Cancel" at bounding box center [324, 156] width 649 height 313
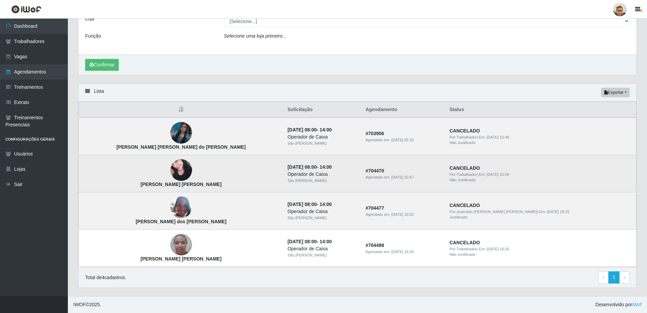
click at [170, 174] on img at bounding box center [181, 170] width 22 height 29
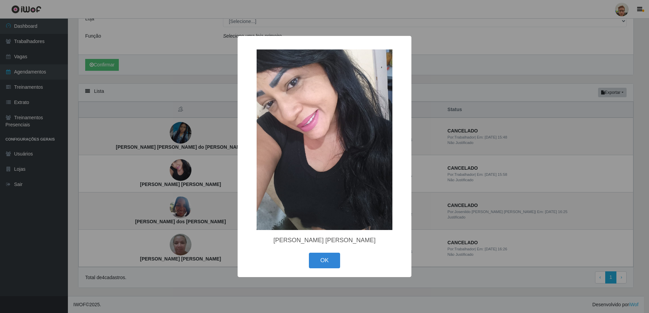
click at [163, 136] on div "× Márcia da Silva Braga OK Cancel" at bounding box center [324, 156] width 649 height 313
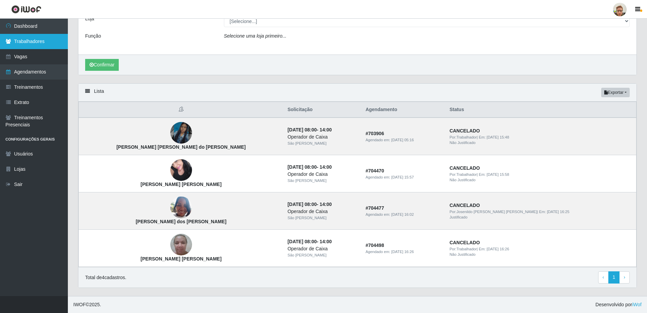
click at [38, 36] on link "Trabalhadores" at bounding box center [34, 41] width 68 height 15
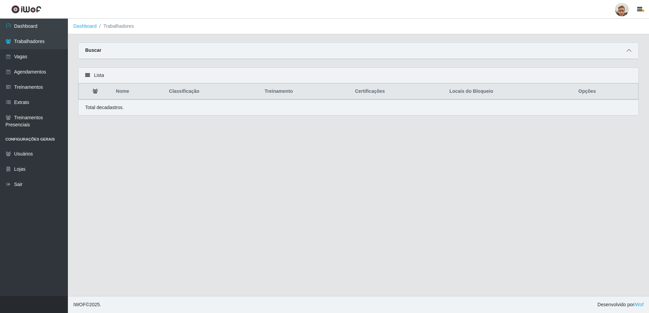
click at [631, 49] on span at bounding box center [628, 51] width 8 height 8
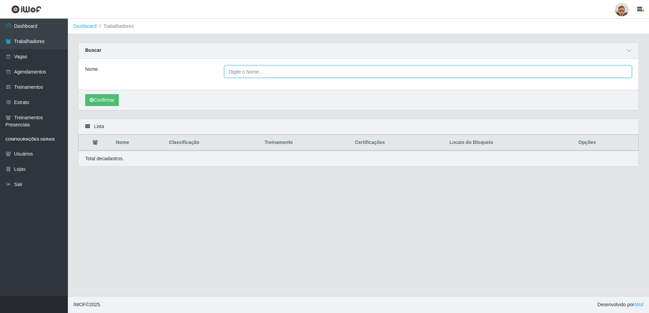
click at [234, 75] on input "Nome" at bounding box center [427, 72] width 407 height 12
paste input "Genilza Guilherme dos Santos"
drag, startPoint x: 285, startPoint y: 74, endPoint x: 348, endPoint y: 72, distance: 62.8
click at [348, 72] on input "Genilza Guilherme dos Santos" at bounding box center [427, 72] width 407 height 12
click at [85, 94] on button "Confirmar" at bounding box center [102, 100] width 34 height 12
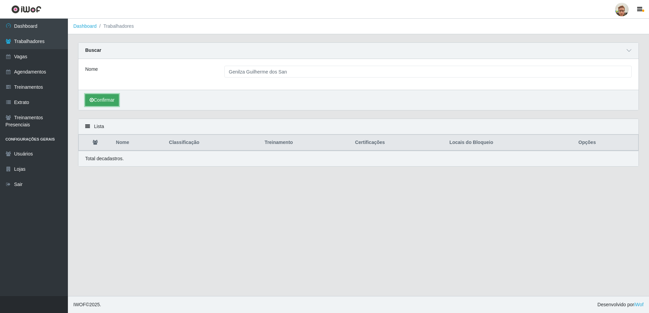
click at [112, 101] on button "Confirmar" at bounding box center [102, 100] width 34 height 12
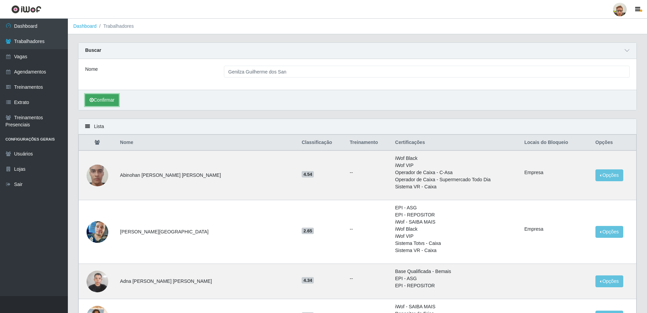
click at [103, 100] on button "Confirmar" at bounding box center [102, 100] width 34 height 12
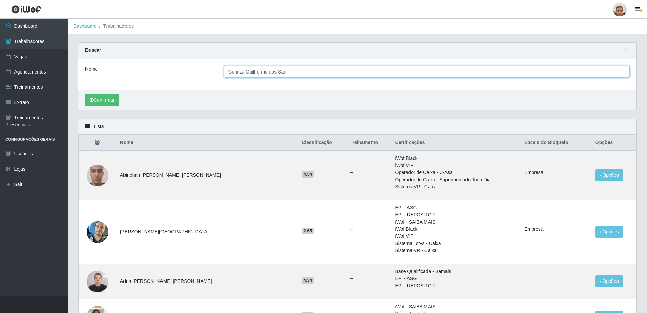
click at [303, 76] on input "Genilza Guilherme dos San" at bounding box center [427, 72] width 406 height 12
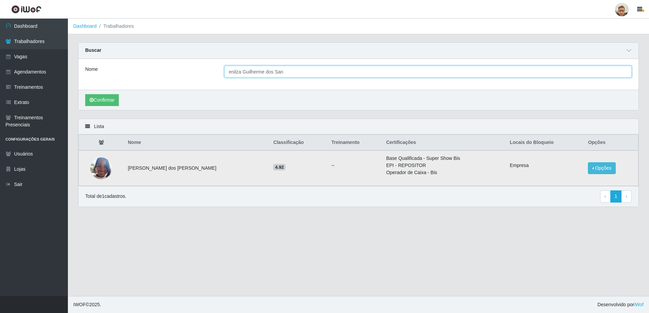
type input "enilza Guilherme dos San"
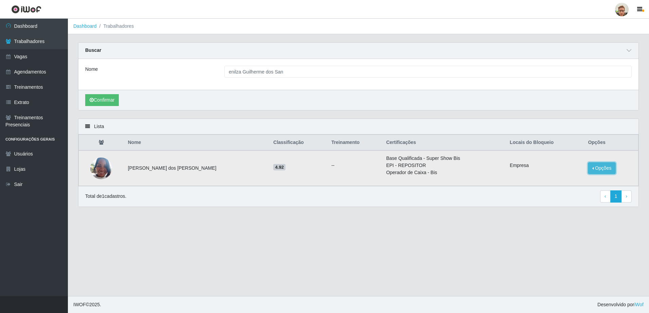
click at [590, 172] on button "Opções" at bounding box center [601, 168] width 28 height 12
click at [548, 167] on button "Desbloquear - Empresa" at bounding box center [555, 163] width 62 height 14
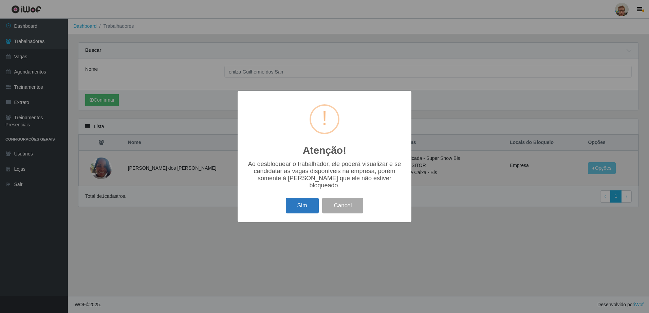
click at [306, 210] on button "Sim" at bounding box center [302, 206] width 33 height 16
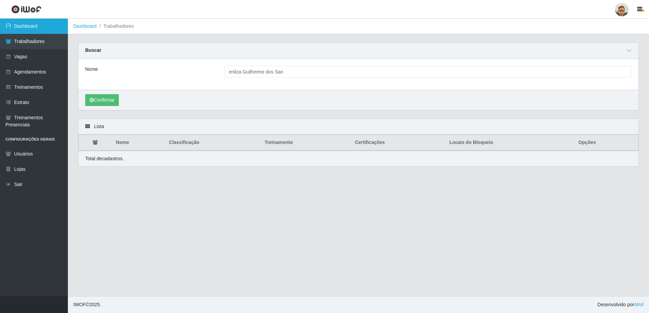
click at [43, 30] on link "Dashboard" at bounding box center [34, 26] width 68 height 15
